Goal: Find specific page/section: Find specific page/section

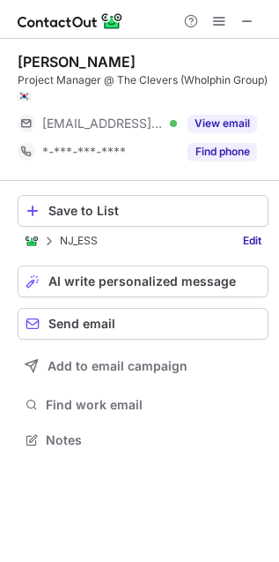
scroll to position [428, 279]
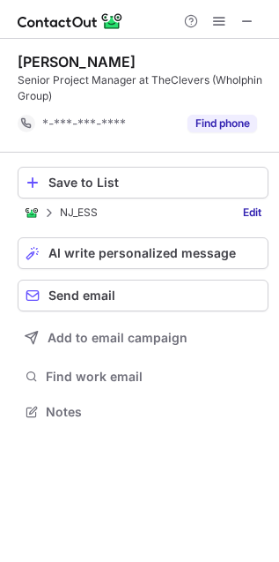
scroll to position [9, 9]
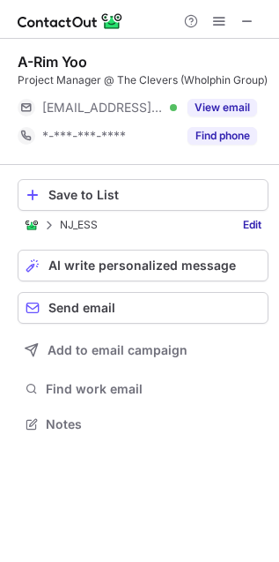
scroll to position [412, 279]
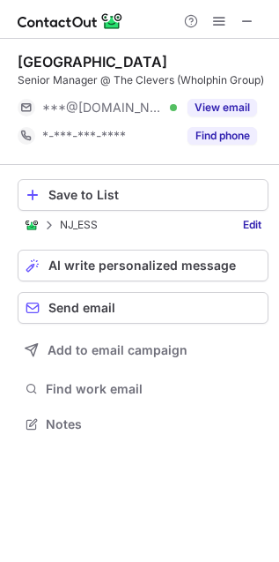
scroll to position [412, 279]
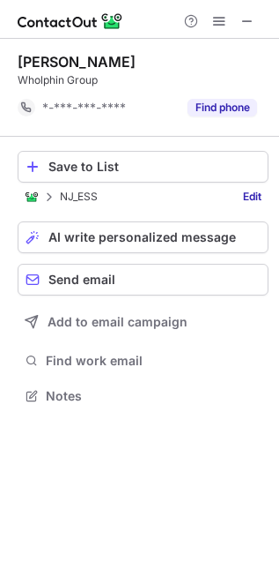
scroll to position [10, 9]
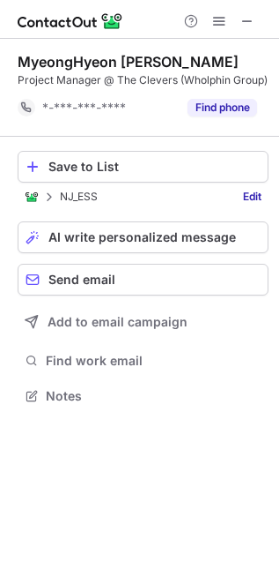
scroll to position [10, 9]
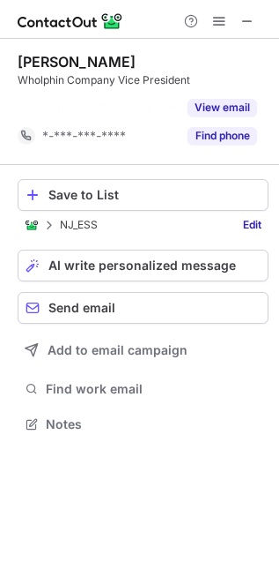
scroll to position [10, 9]
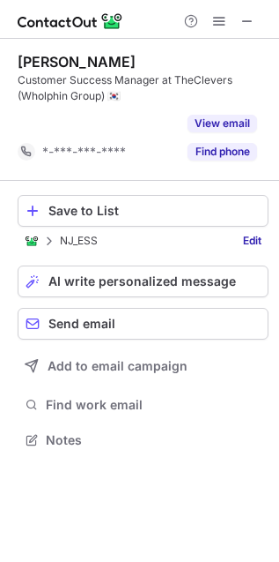
scroll to position [9, 9]
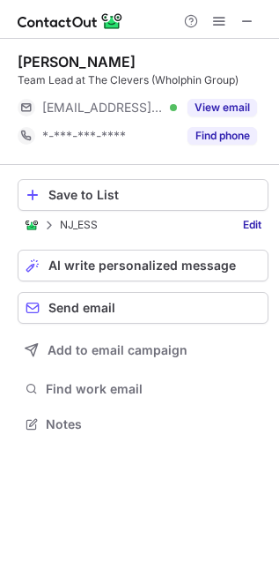
scroll to position [412, 279]
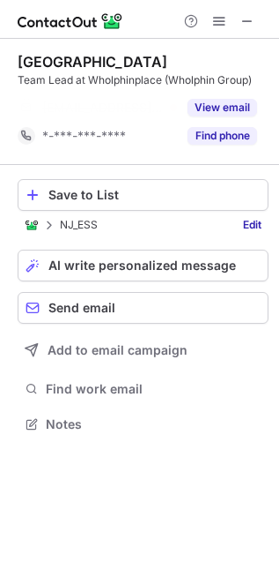
scroll to position [10, 9]
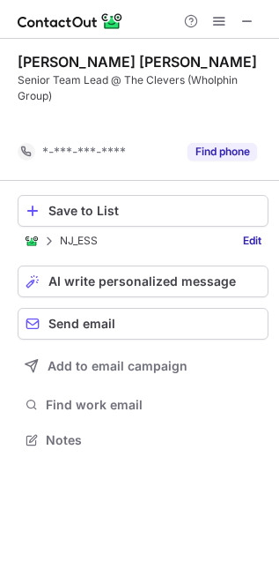
scroll to position [9, 9]
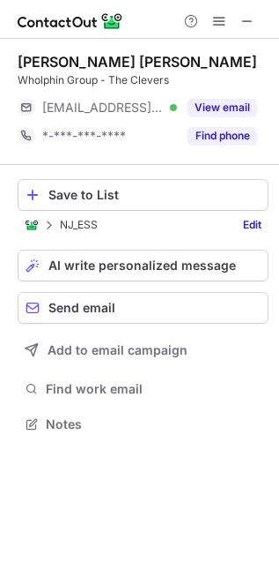
scroll to position [412, 279]
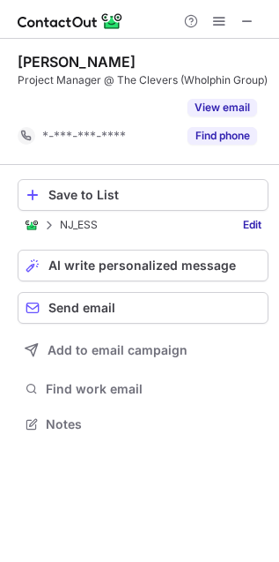
scroll to position [10, 9]
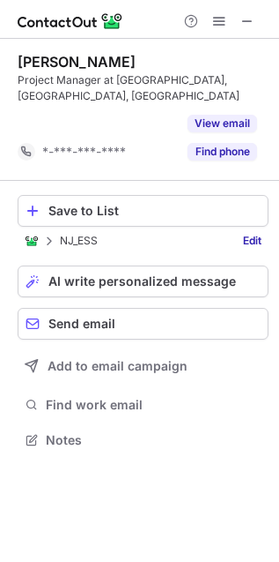
scroll to position [9, 9]
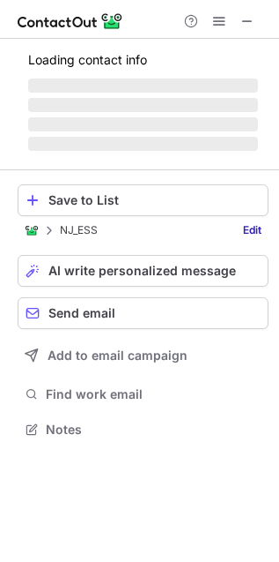
scroll to position [439, 279]
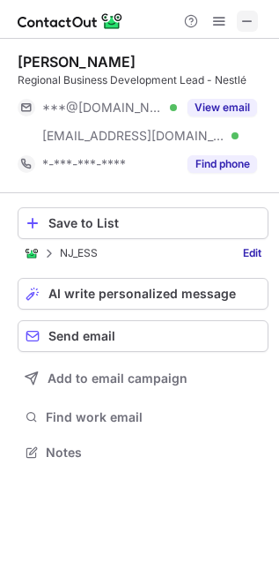
click at [243, 26] on span at bounding box center [248, 21] width 14 height 14
